Goal: Leave review/rating: Leave review/rating

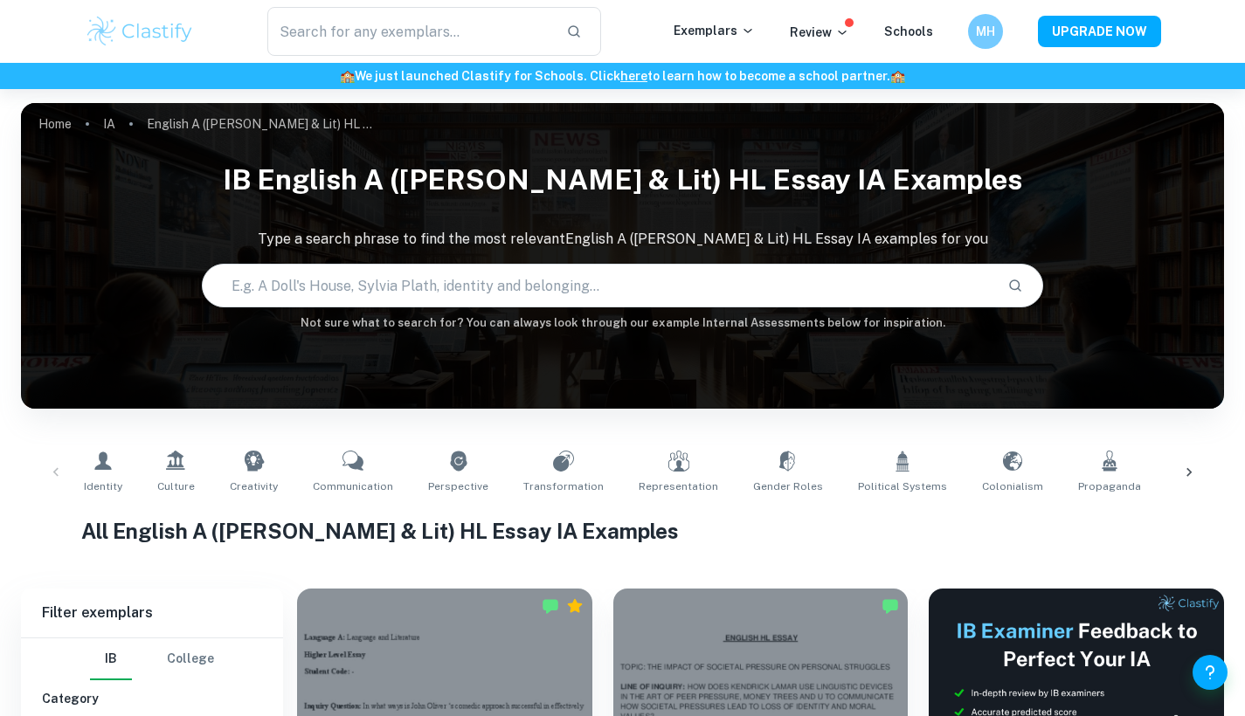
scroll to position [411, 0]
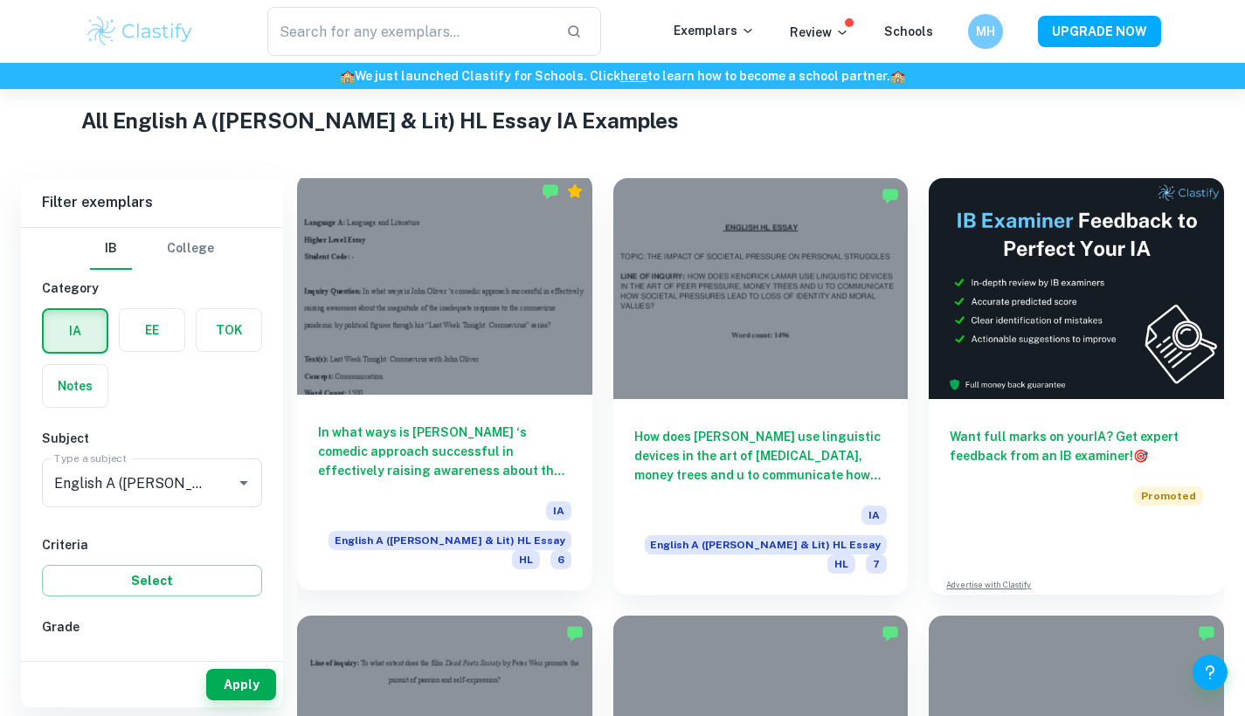
click at [397, 335] on div at bounding box center [444, 284] width 295 height 221
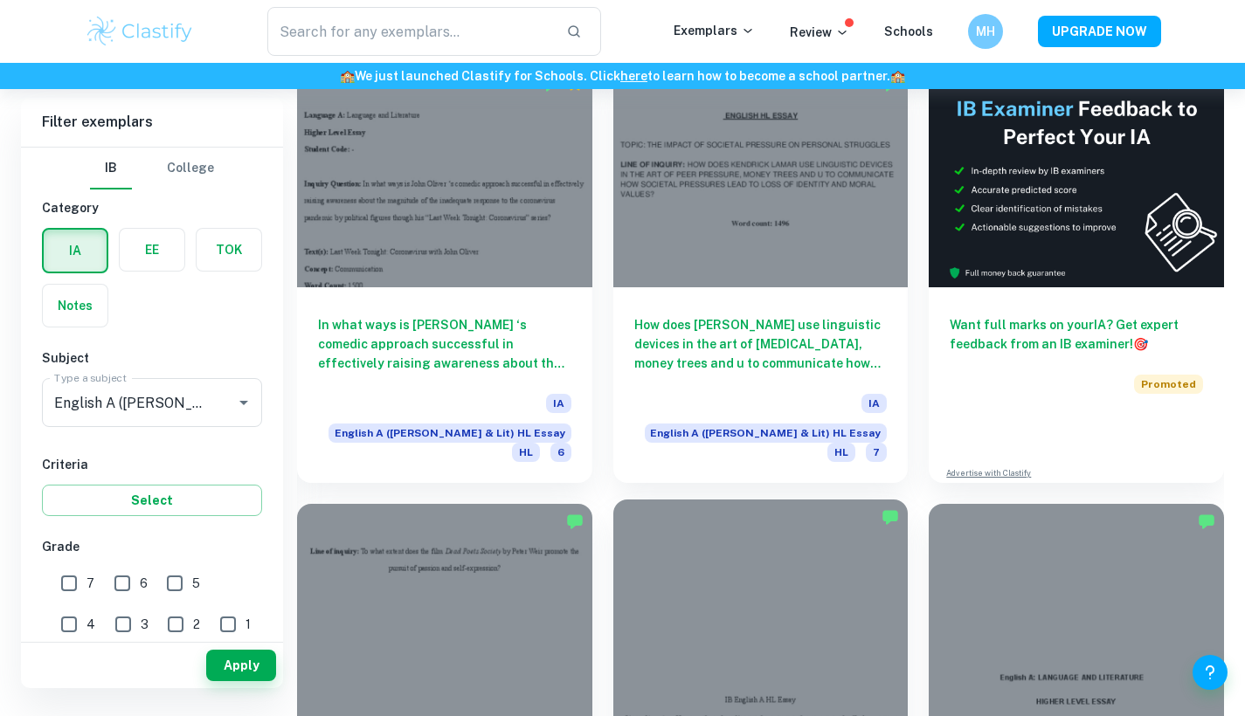
scroll to position [472, 0]
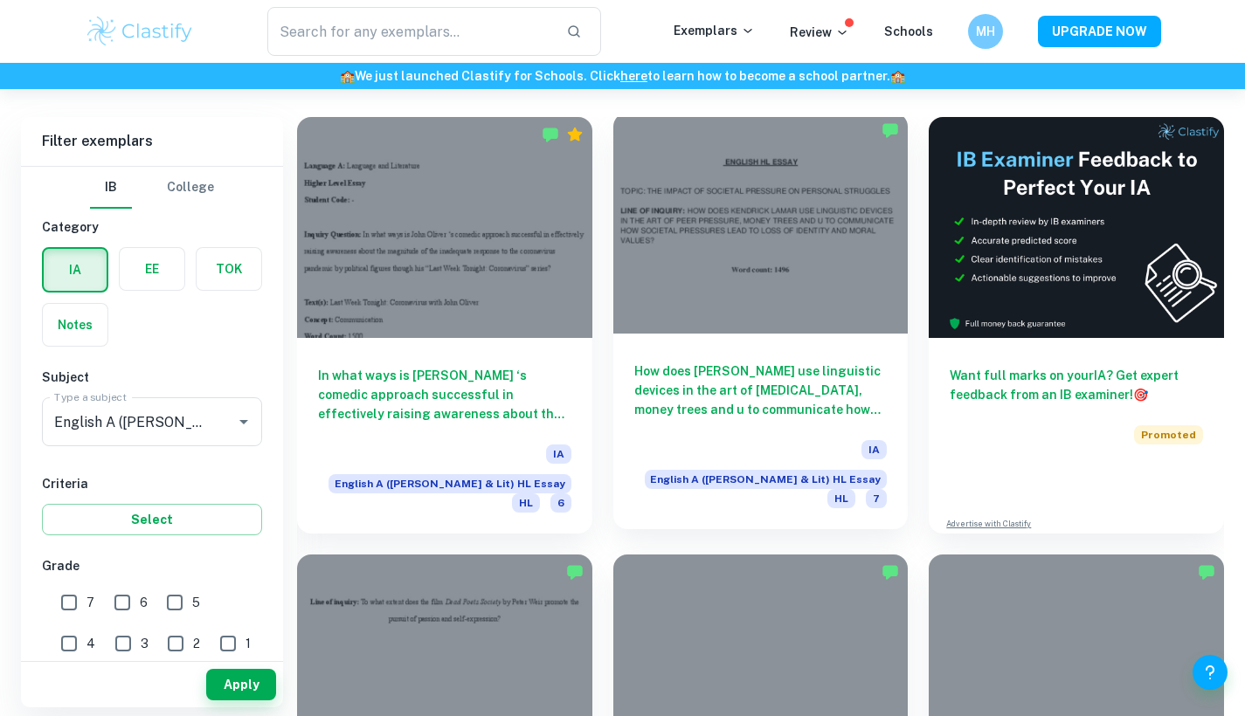
click at [775, 266] on div at bounding box center [760, 223] width 295 height 221
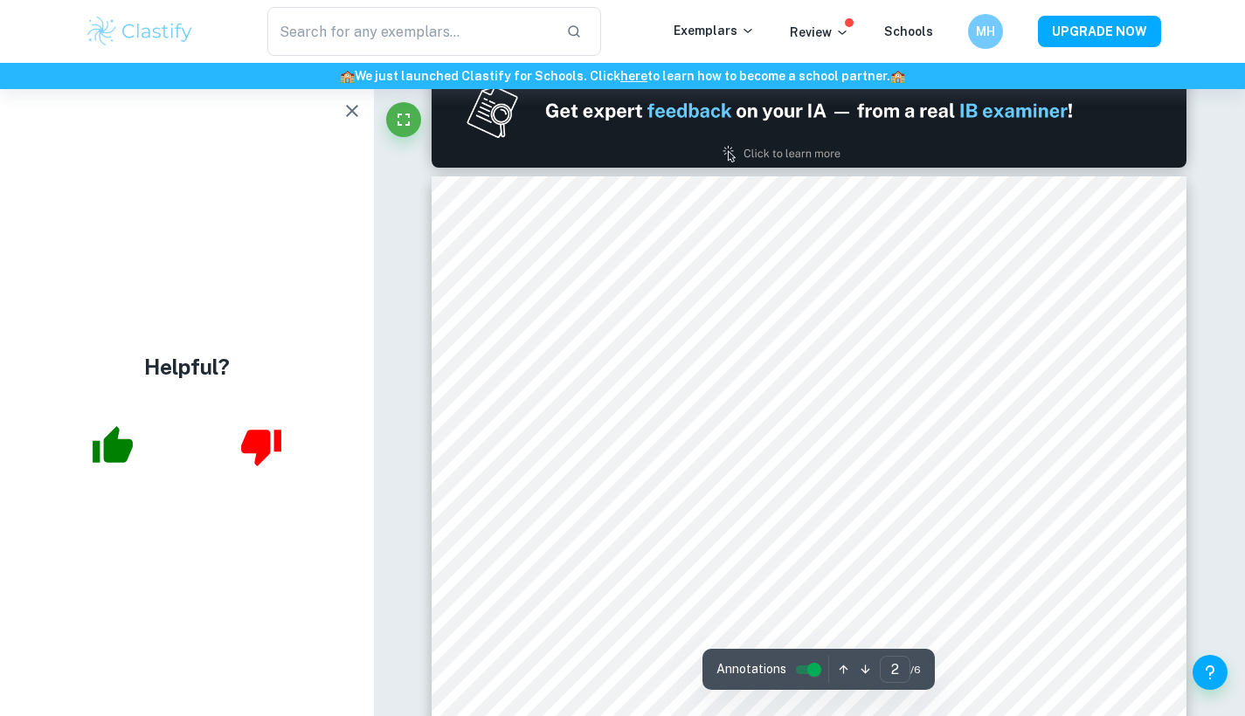
scroll to position [1127, 0]
type input "1"
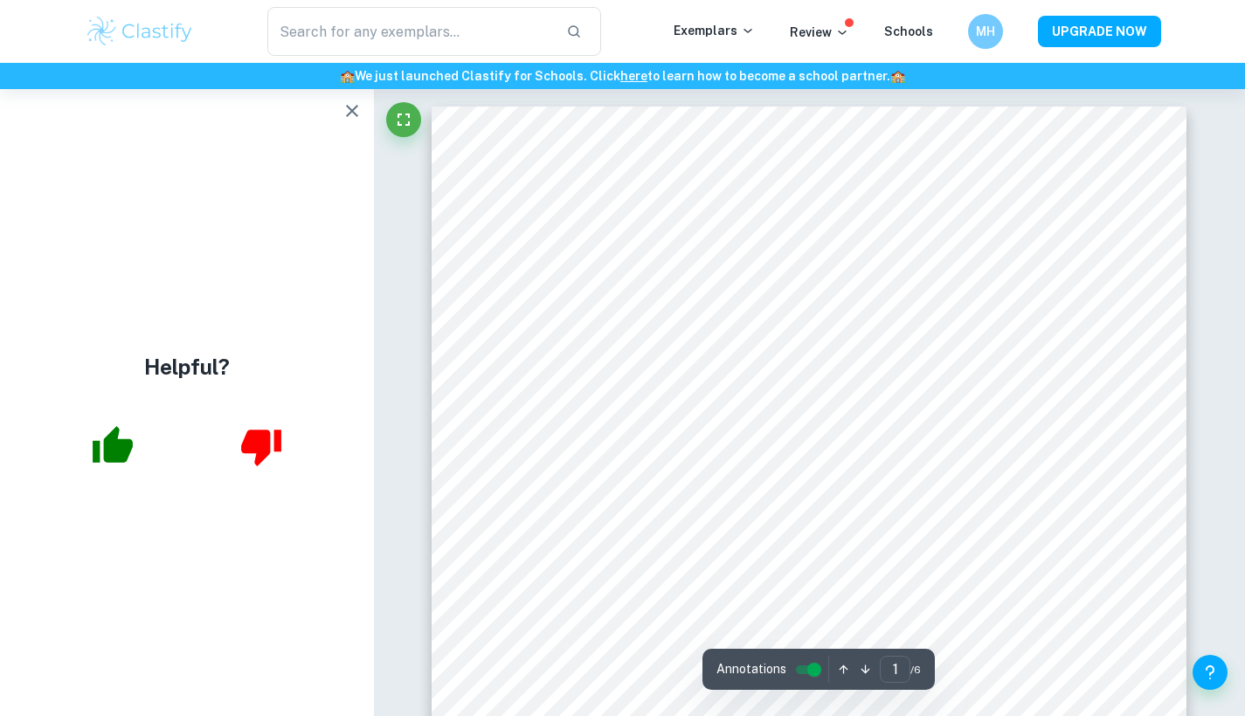
scroll to position [0, 0]
